Goal: Obtain resource: Download file/media

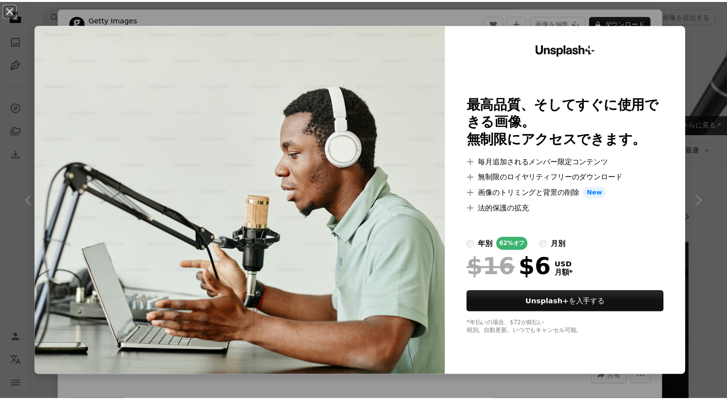
scroll to position [2411, 0]
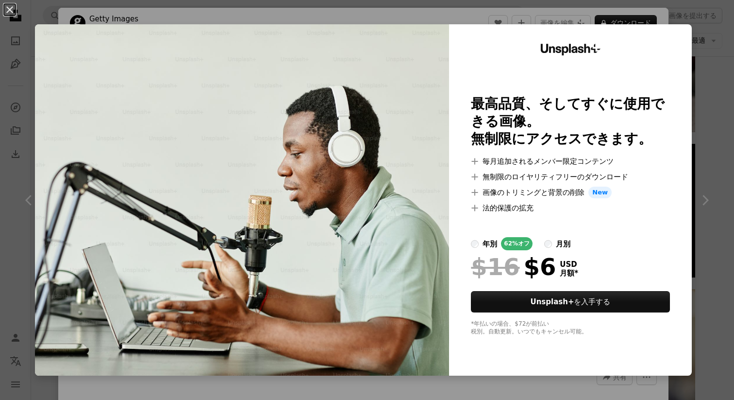
click at [703, 39] on div "An X shape Unsplash+ 最高品質、そしてすぐに使用できる画像。 無制限にアクセスできます。 A plus sign 毎月追加されるメンバー限…" at bounding box center [367, 200] width 734 height 400
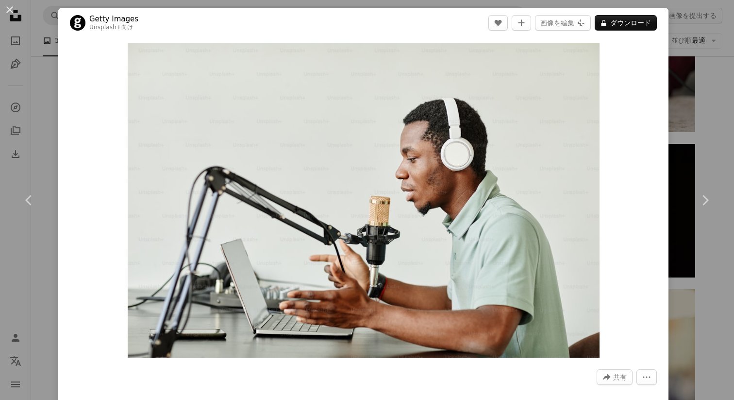
click at [703, 39] on div "An X shape Chevron left Chevron right Getty Images Unsplash+ 向け A heart A plus …" at bounding box center [367, 200] width 734 height 400
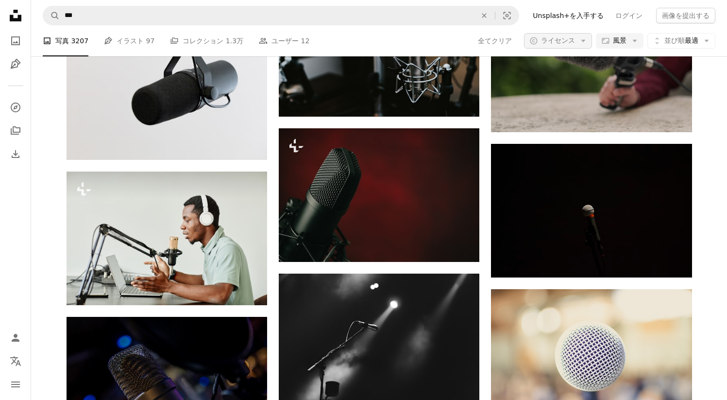
click at [542, 39] on span "ライセンス" at bounding box center [558, 40] width 34 height 8
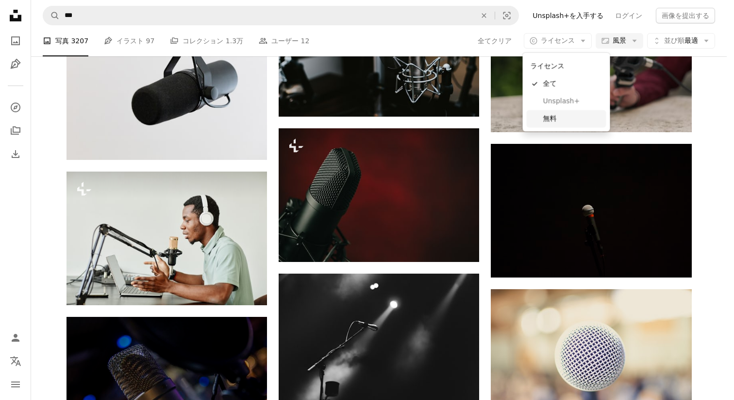
click at [554, 113] on link "無料" at bounding box center [567, 118] width 80 height 17
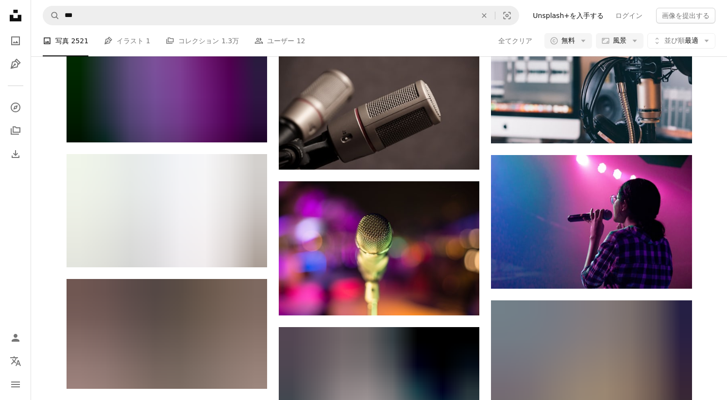
scroll to position [11838, 0]
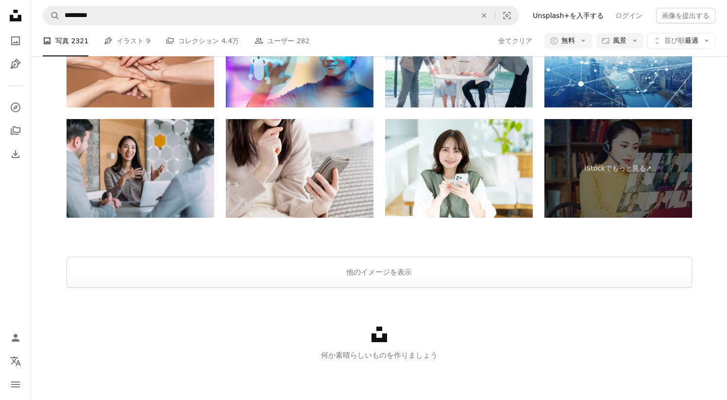
scroll to position [1453, 0]
click at [381, 282] on button "他のイメージを表示" at bounding box center [379, 271] width 625 height 31
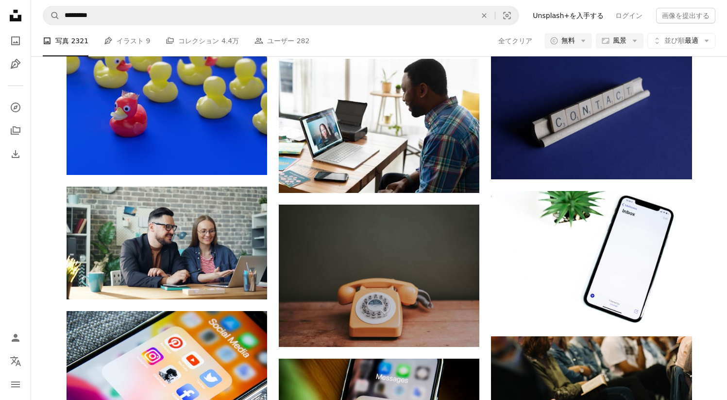
scroll to position [126, 0]
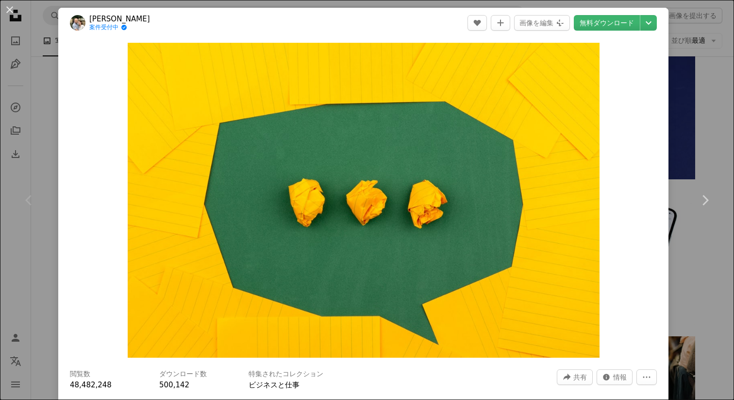
click at [44, 123] on div "An X shape Chevron left Chevron right [PERSON_NAME] 案件受付中 A checkmark inside of…" at bounding box center [367, 200] width 734 height 400
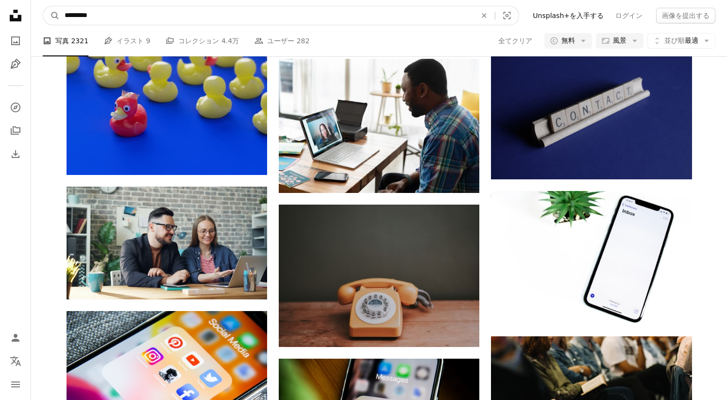
click at [131, 15] on input "*********" at bounding box center [267, 15] width 414 height 18
drag, startPoint x: 149, startPoint y: 14, endPoint x: 58, endPoint y: 15, distance: 90.8
click at [58, 15] on form "A magnifying glass ********* An X shape Visual search" at bounding box center [281, 15] width 476 height 19
type input "****"
click button "A magnifying glass" at bounding box center [51, 15] width 17 height 18
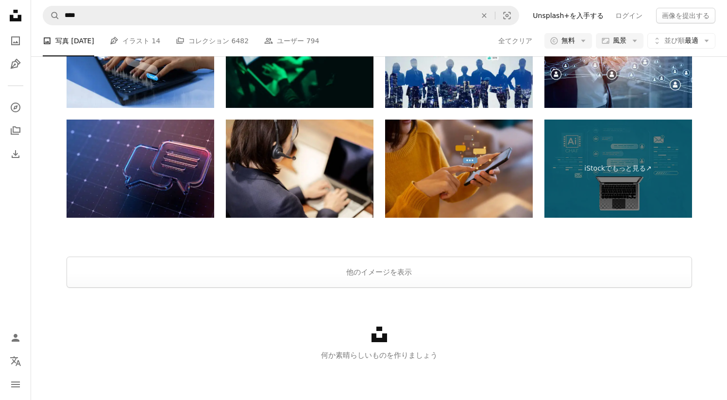
scroll to position [1520, 0]
click at [383, 287] on button "他のイメージを表示" at bounding box center [379, 271] width 625 height 31
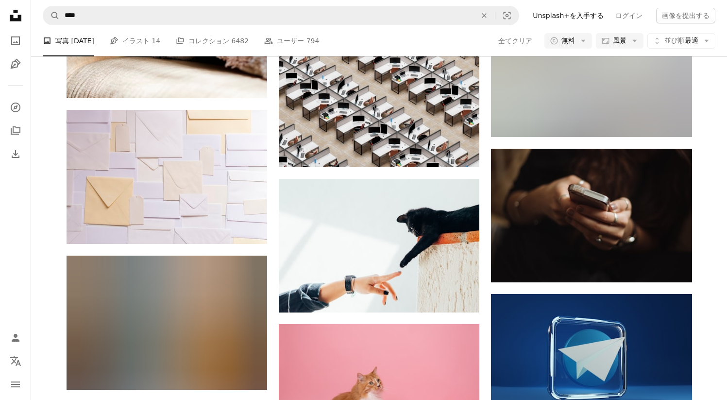
scroll to position [498, 0]
